Goal: Check status: Check status

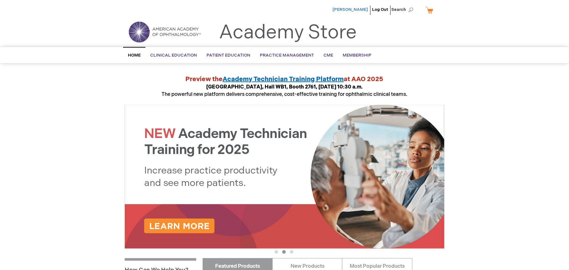
click at [354, 8] on span "[PERSON_NAME]" at bounding box center [351, 9] width 36 height 5
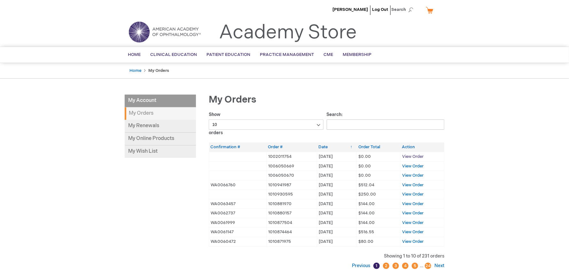
click at [412, 155] on span "View Order" at bounding box center [412, 156] width 21 height 5
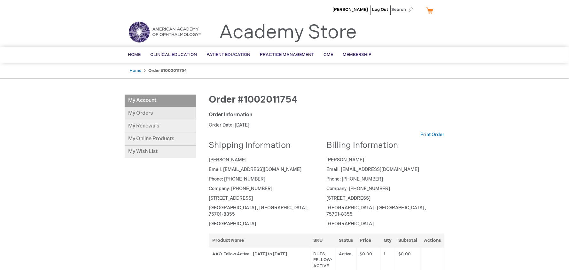
click at [141, 114] on link "My Orders" at bounding box center [160, 113] width 71 height 13
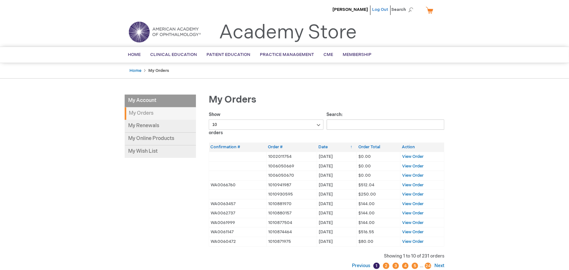
click at [377, 8] on link "Log Out" at bounding box center [380, 9] width 16 height 5
